Goal: Task Accomplishment & Management: Manage account settings

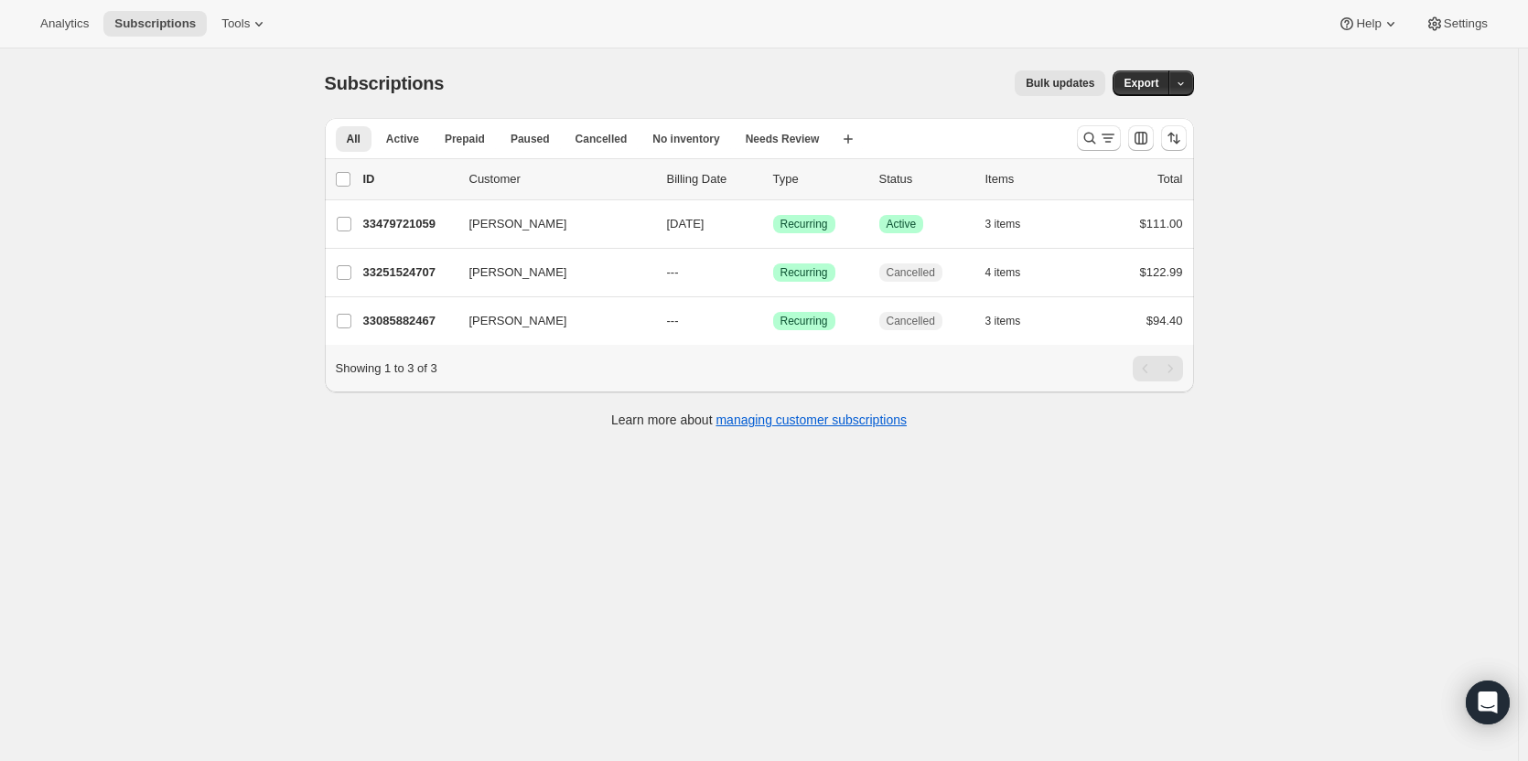
click at [395, 220] on p "33479721059" at bounding box center [408, 224] width 91 height 18
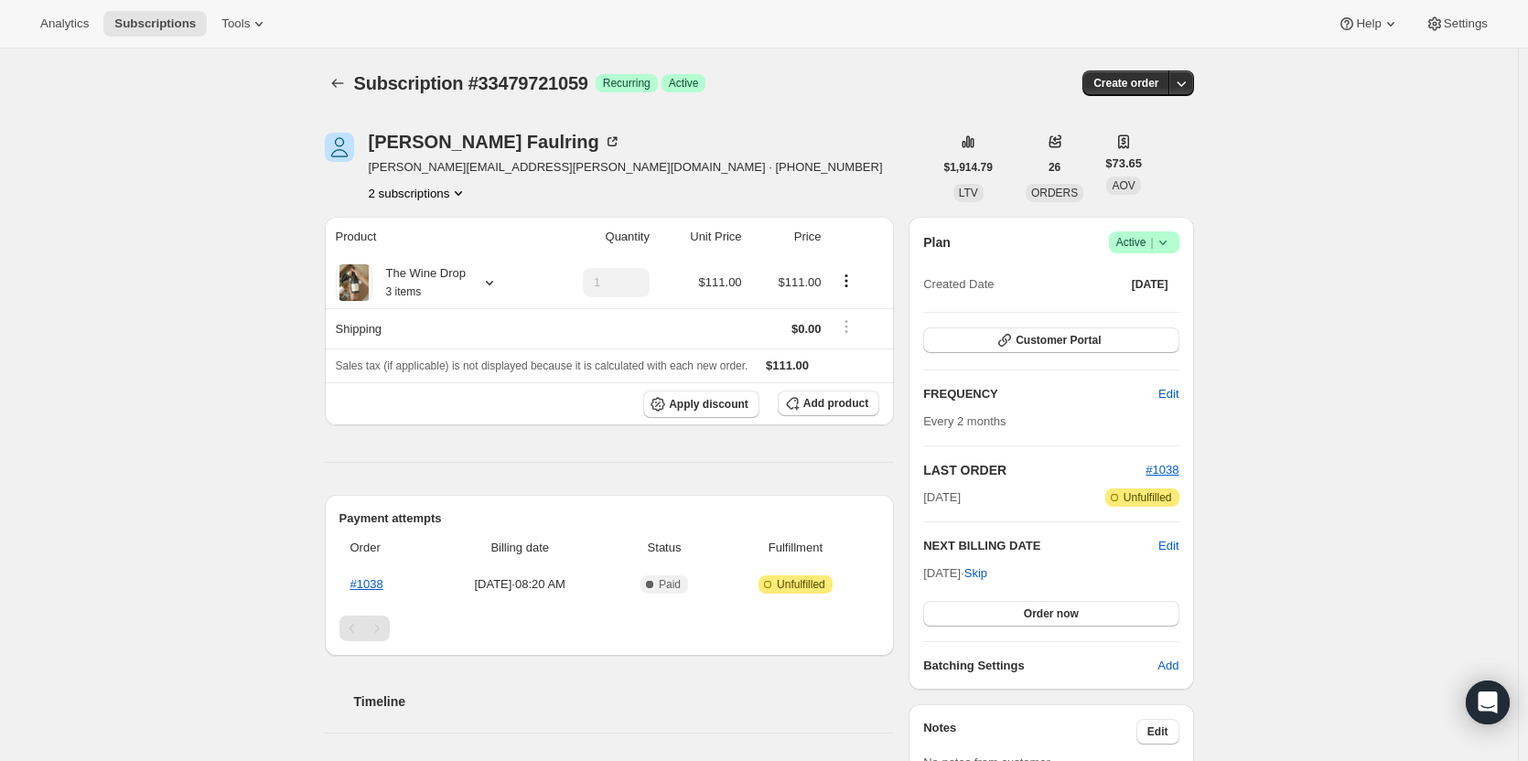
click at [1056, 343] on span "Customer Portal" at bounding box center [1058, 340] width 85 height 15
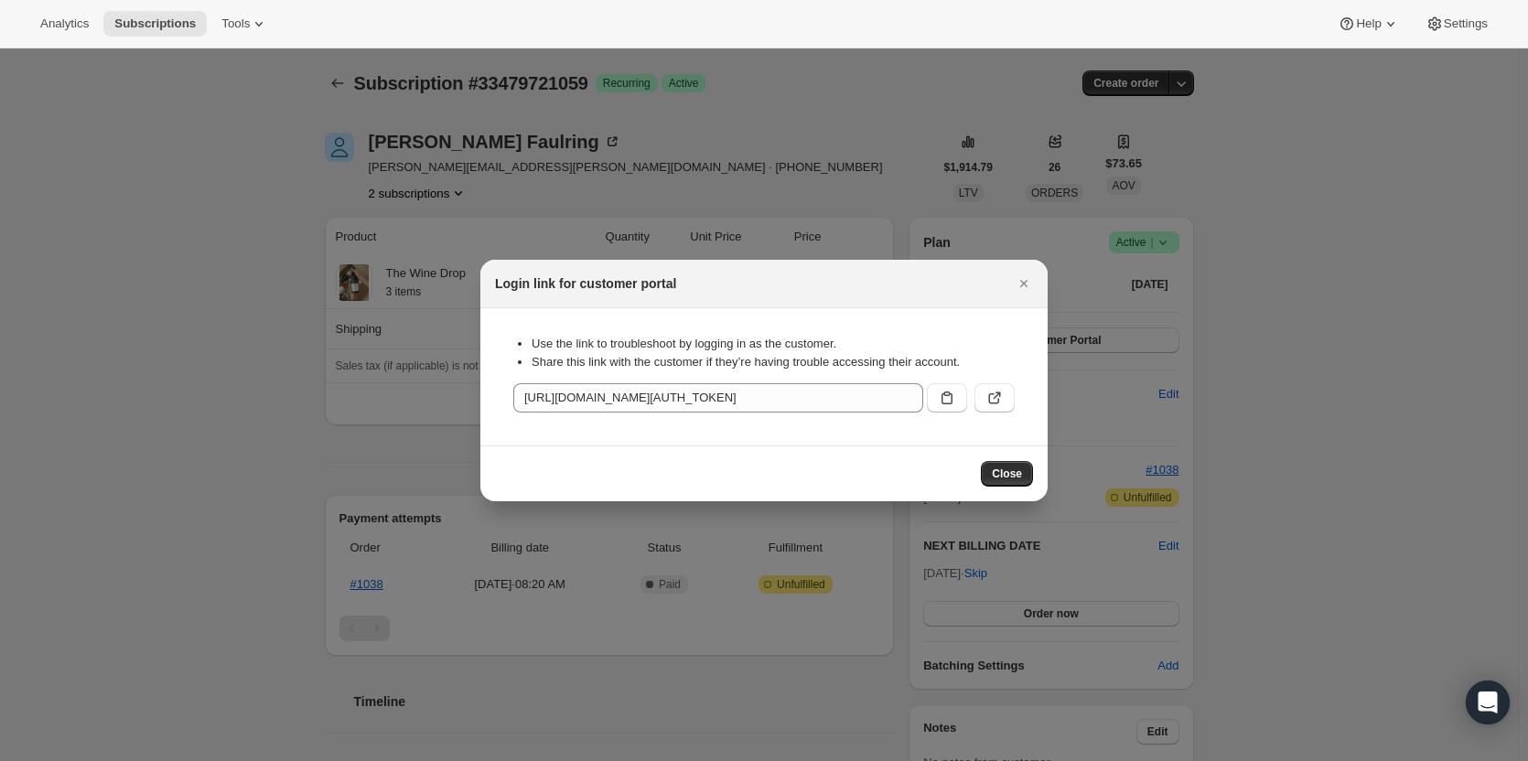
click at [1002, 397] on icon ":r83:" at bounding box center [994, 398] width 18 height 18
click at [1023, 290] on icon "Close" at bounding box center [1024, 283] width 18 height 18
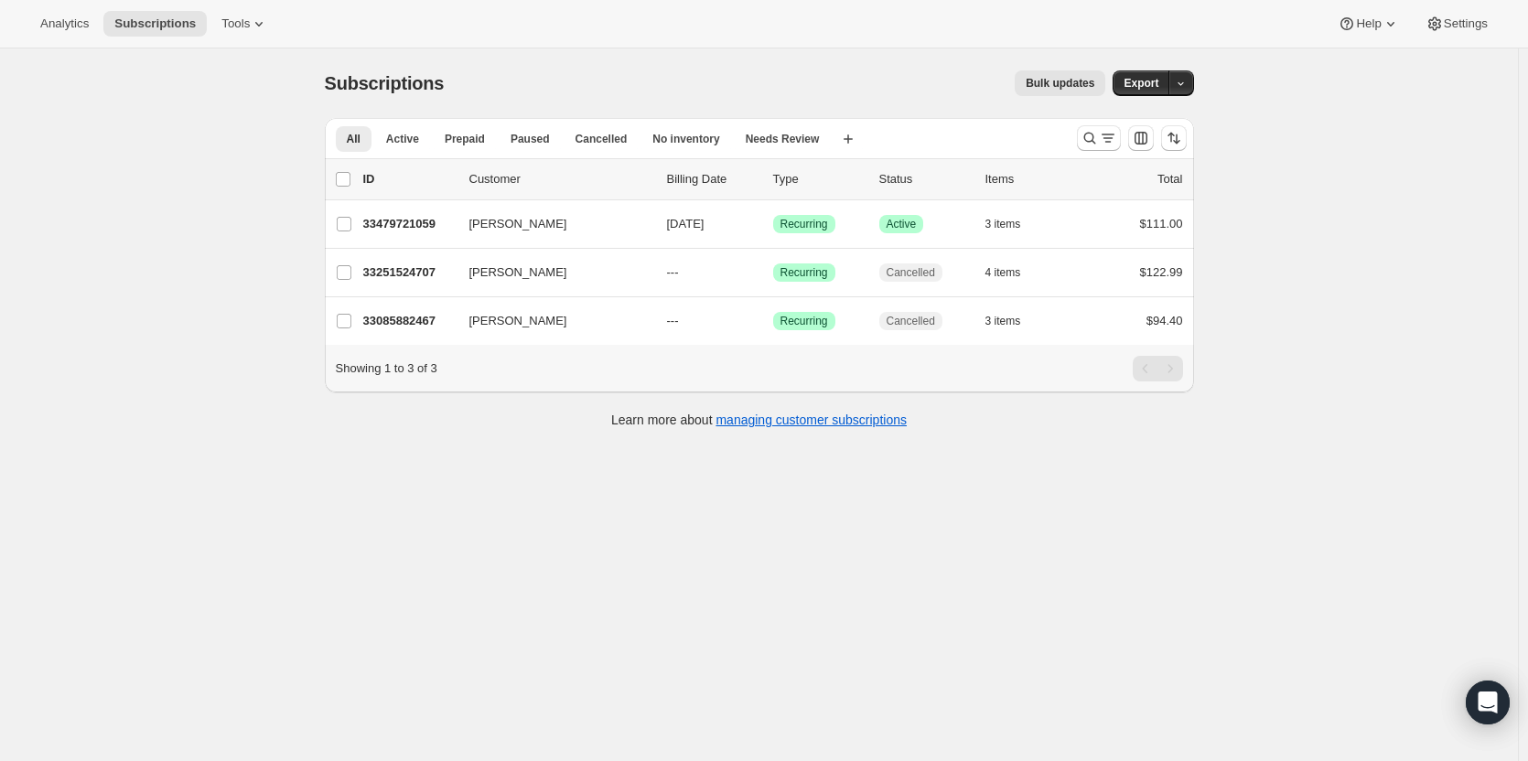
click at [411, 221] on p "33479721059" at bounding box center [408, 224] width 91 height 18
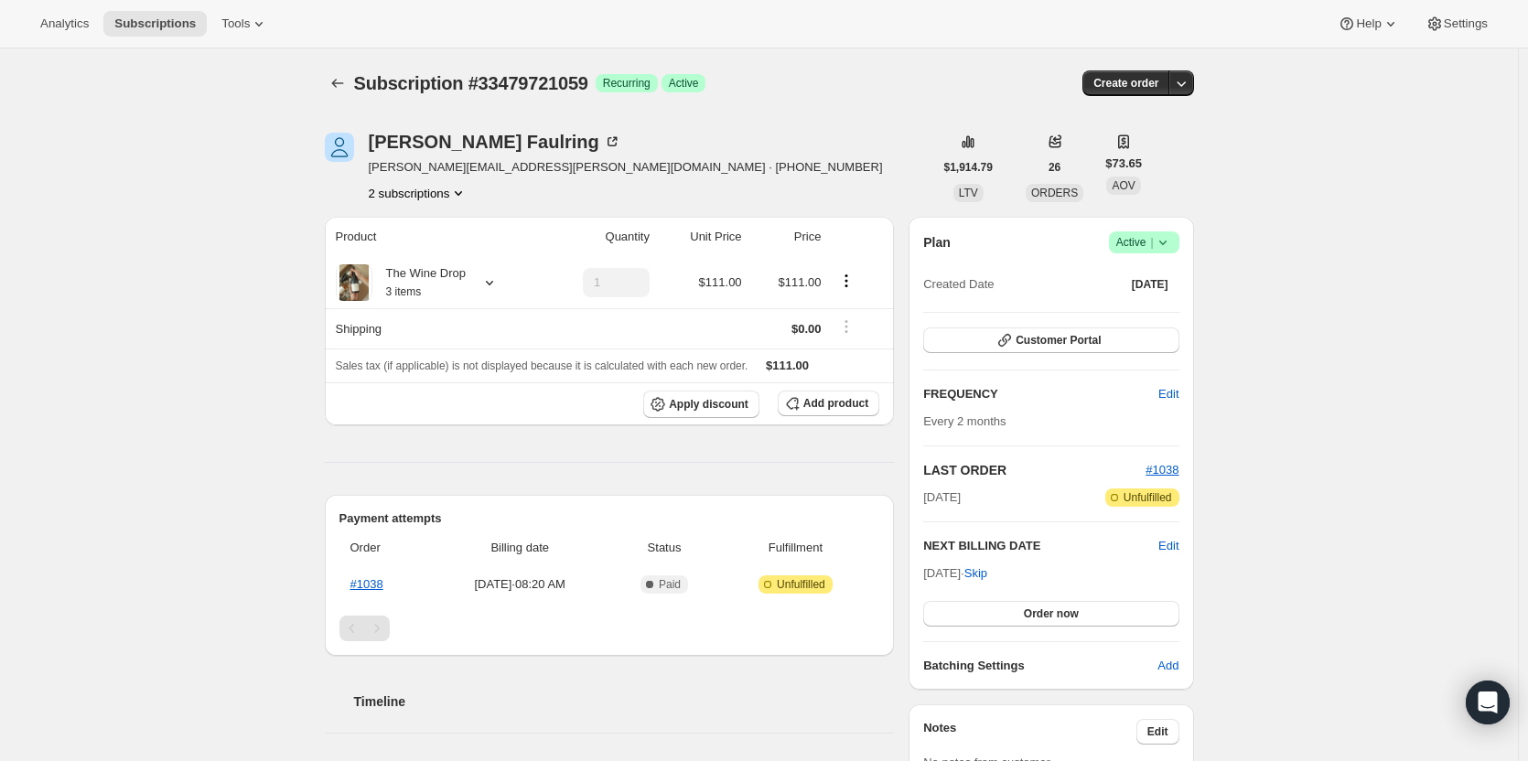
click at [343, 86] on icon "Subscriptions" at bounding box center [337, 83] width 18 height 18
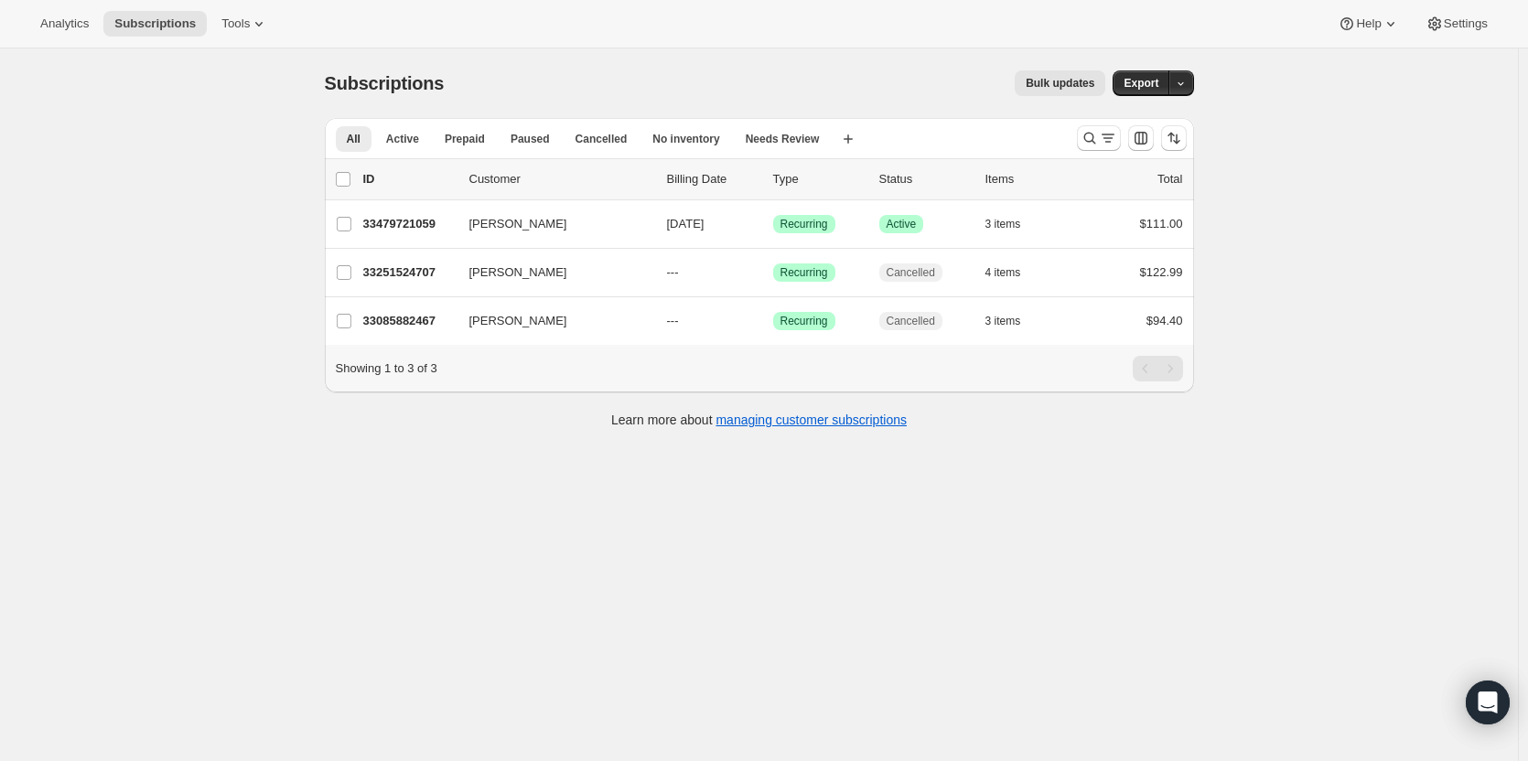
click at [501, 224] on span "[PERSON_NAME]" at bounding box center [518, 224] width 98 height 18
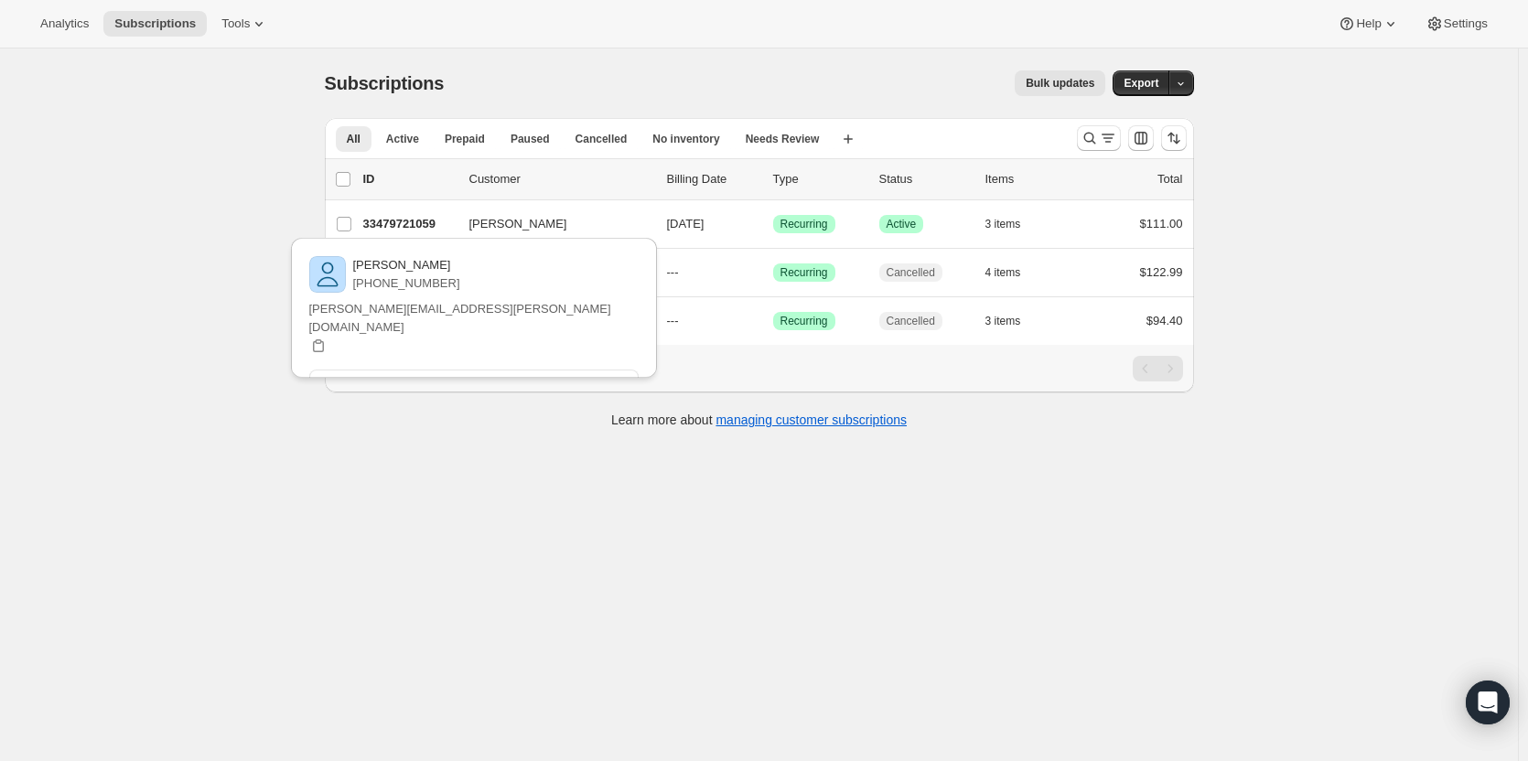
click at [511, 375] on span "View customer" at bounding box center [473, 382] width 77 height 15
